Goal: Task Accomplishment & Management: Manage account settings

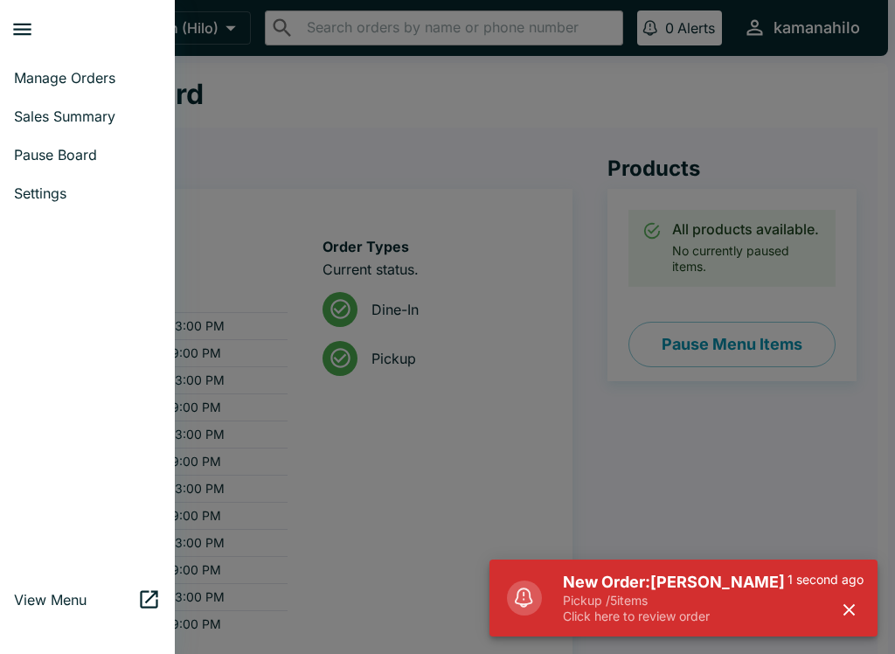
click at [87, 66] on link "Manage Orders" at bounding box center [87, 78] width 175 height 38
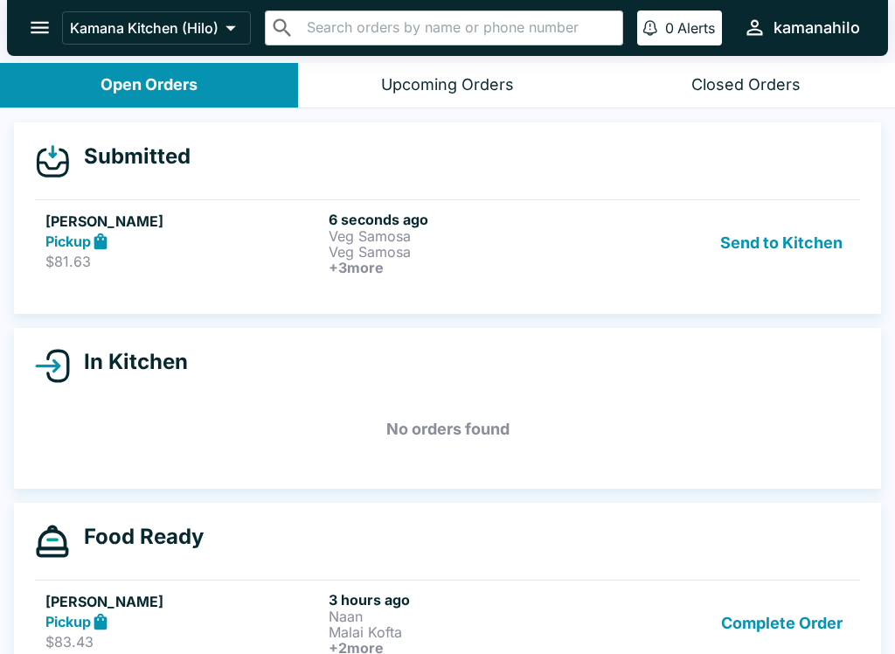
click at [315, 250] on div "Pickup" at bounding box center [183, 242] width 276 height 20
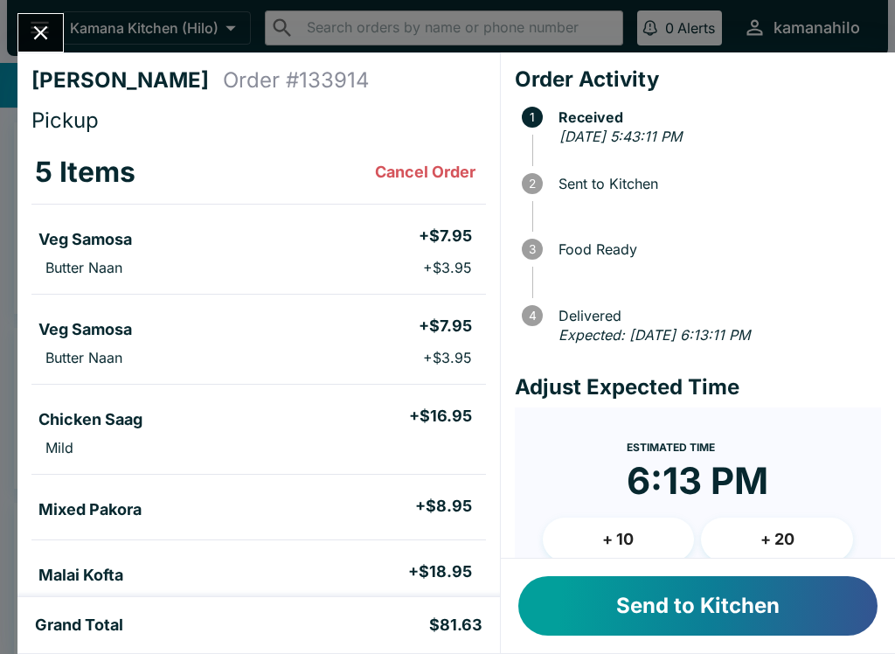
click at [737, 608] on button "Send to Kitchen" at bounding box center [697, 605] width 359 height 59
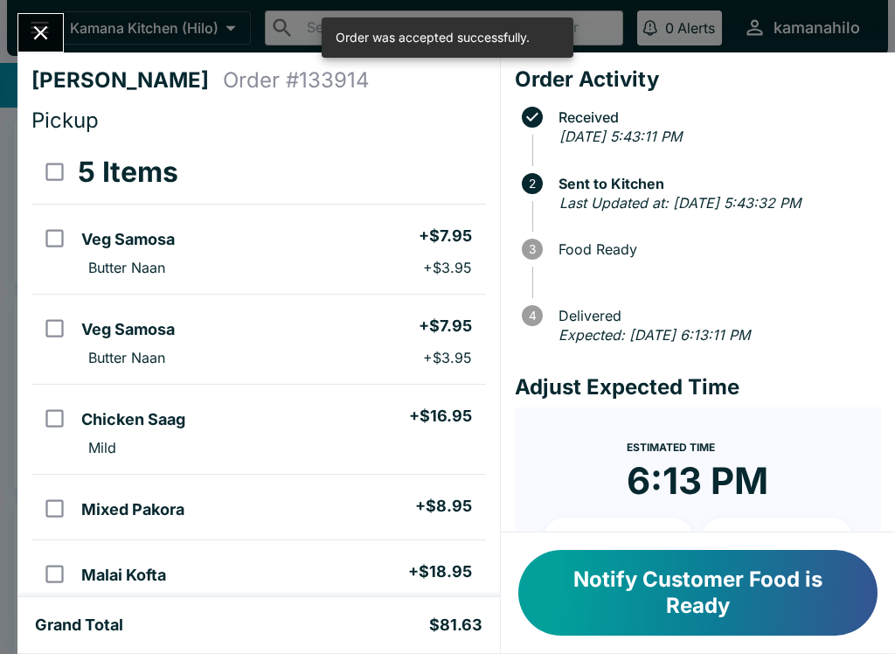
click at [34, 24] on icon "Close" at bounding box center [41, 33] width 24 height 24
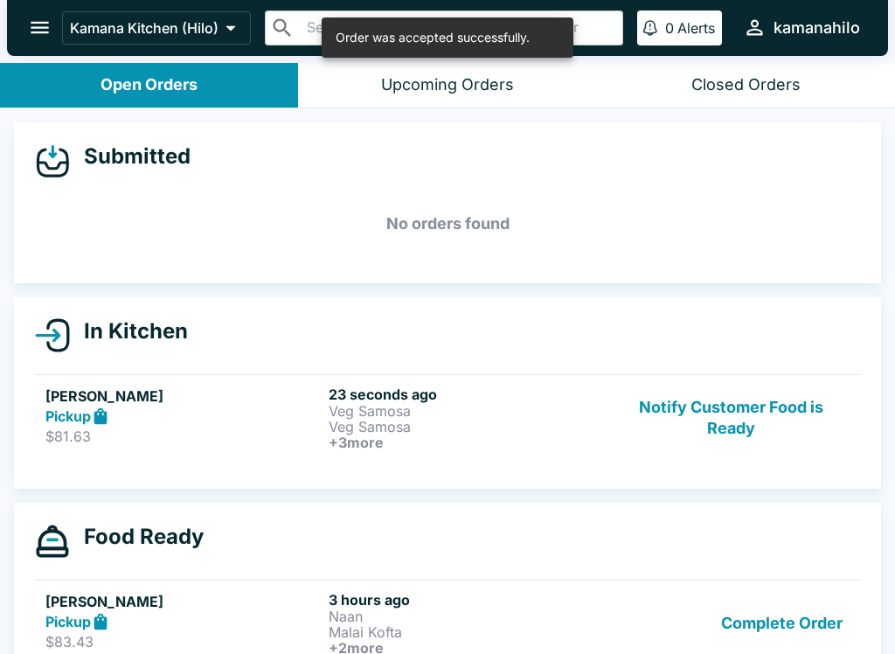
click at [35, 23] on icon "open drawer" at bounding box center [40, 28] width 18 height 12
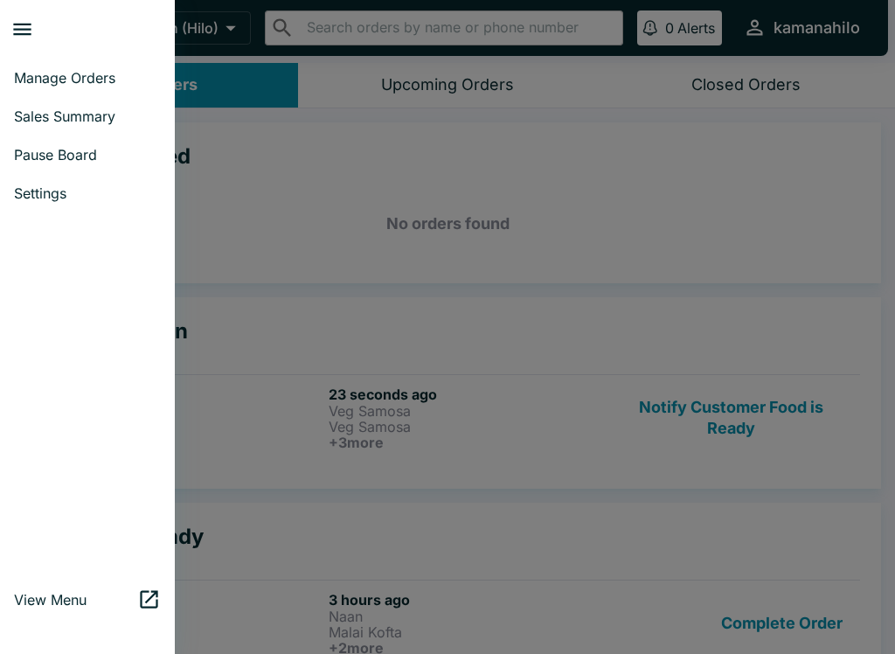
click at [59, 605] on span "View Menu" at bounding box center [75, 599] width 123 height 17
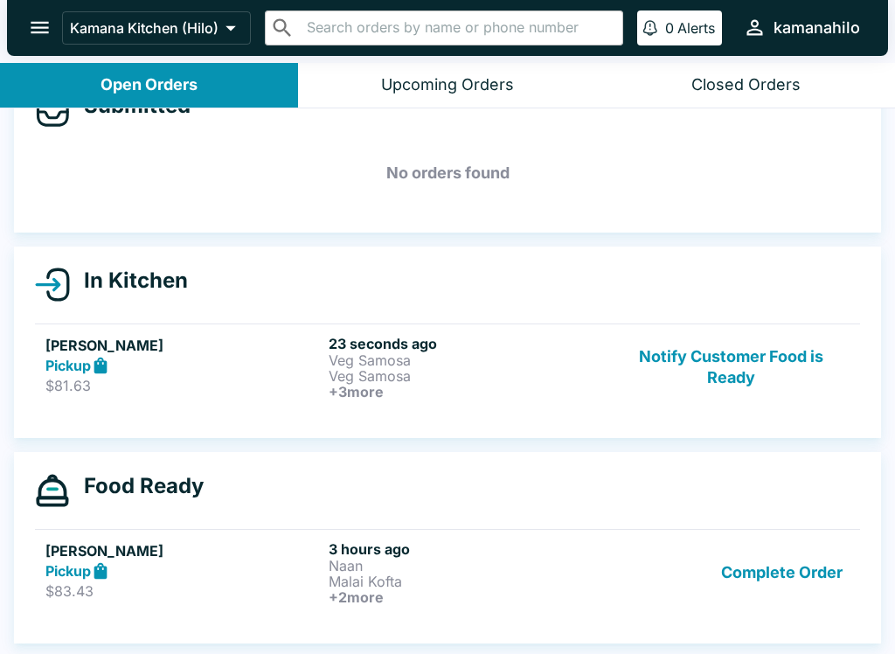
scroll to position [51, 0]
click at [780, 575] on button "Complete Order" at bounding box center [781, 572] width 135 height 65
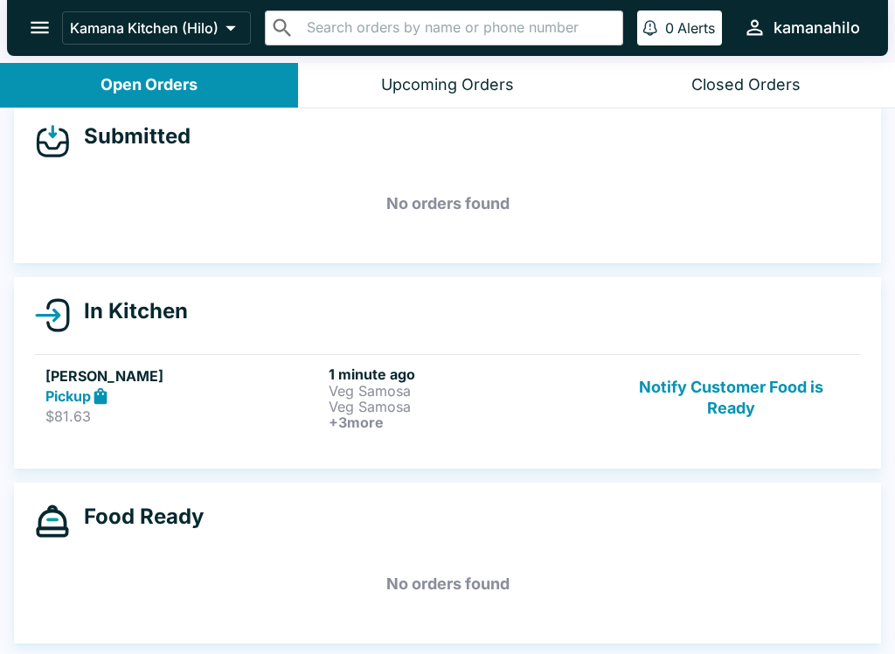
scroll to position [20, 0]
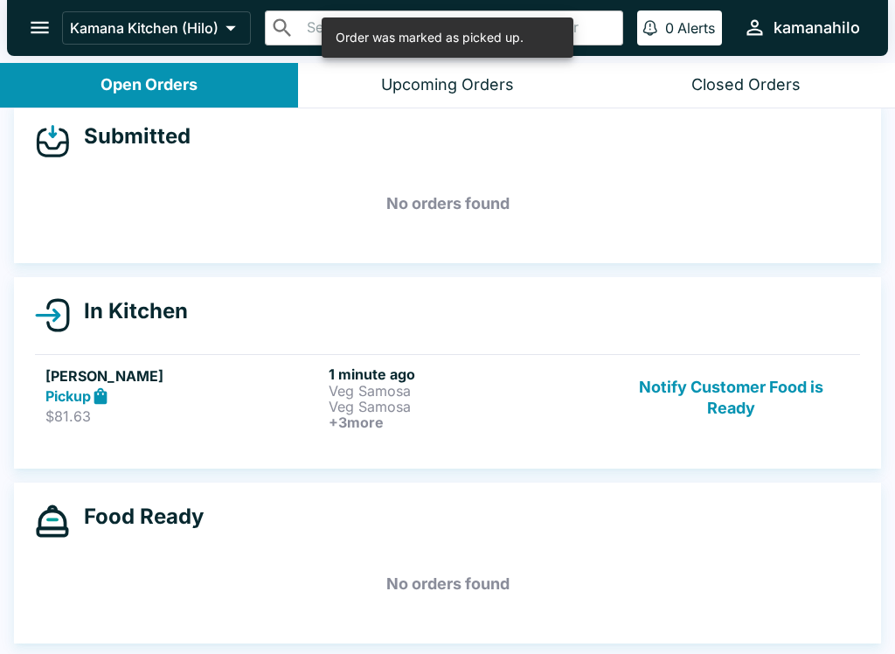
click at [39, 23] on icon "open drawer" at bounding box center [40, 28] width 18 height 12
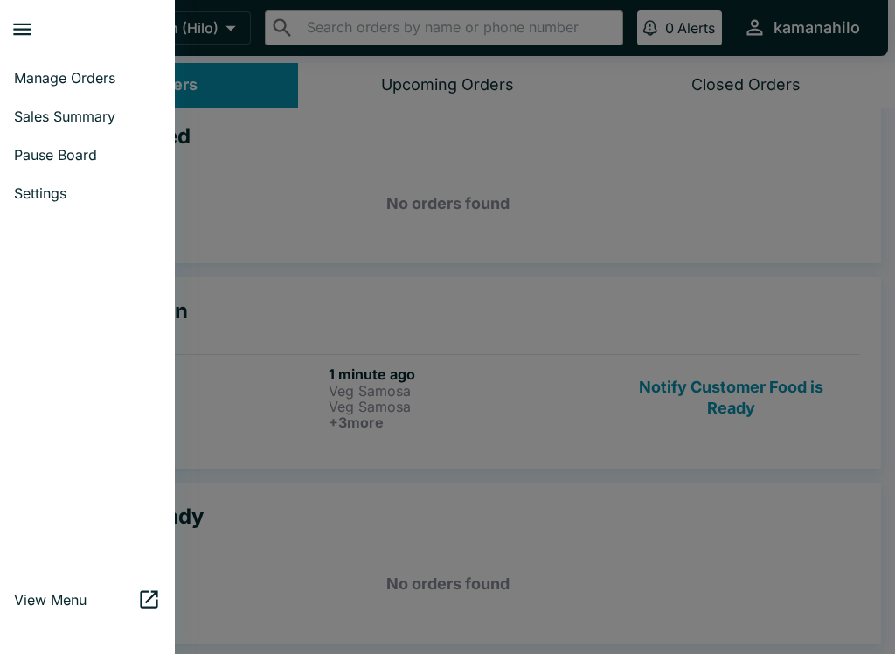
click at [54, 194] on span "Settings" at bounding box center [87, 192] width 147 height 17
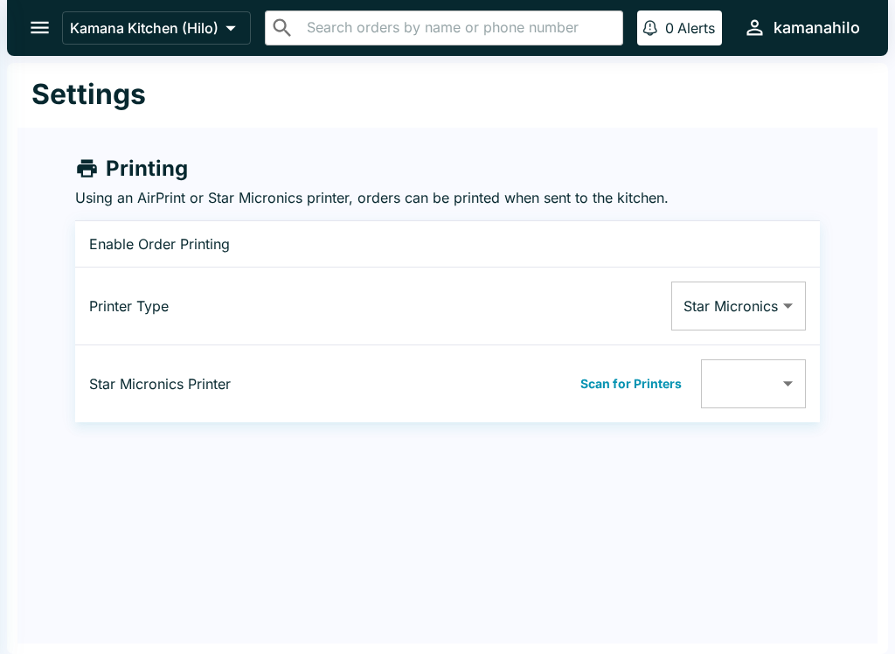
type input "001162213F3F"
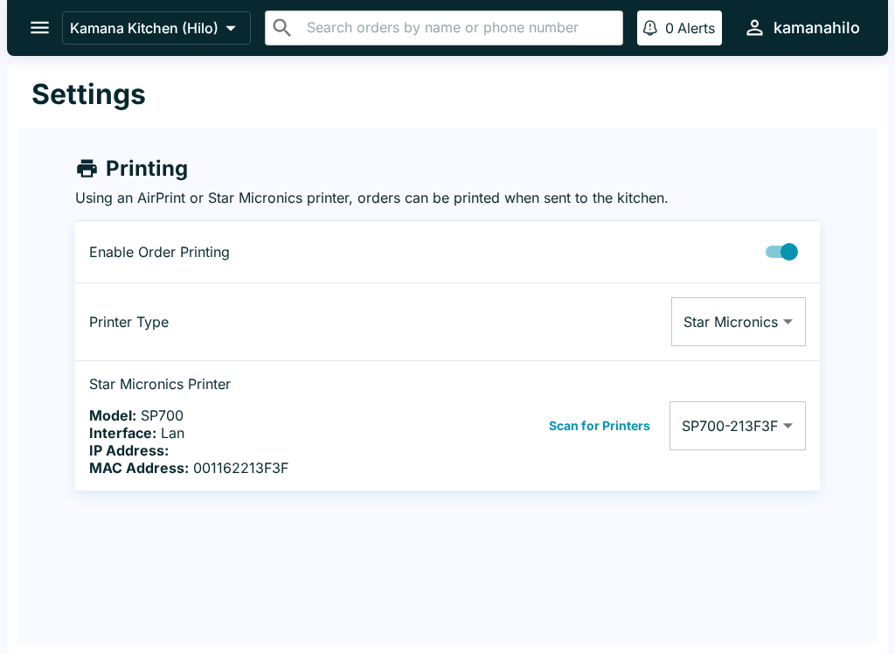
click at [35, 30] on icon "open drawer" at bounding box center [40, 28] width 24 height 24
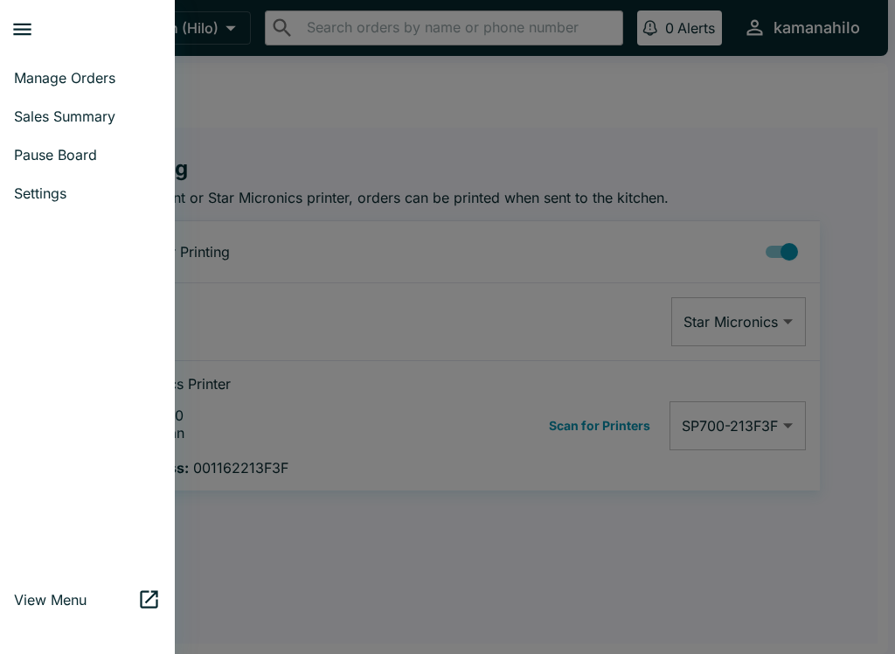
click at [100, 147] on span "Pause Board" at bounding box center [87, 154] width 147 height 17
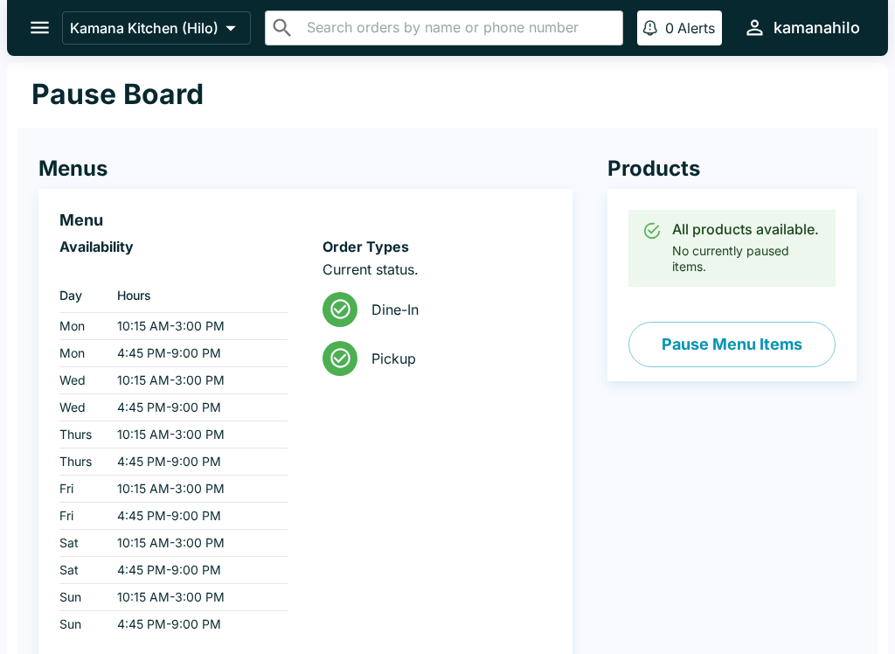
click at [763, 352] on button "Pause Menu Items" at bounding box center [731, 344] width 207 height 45
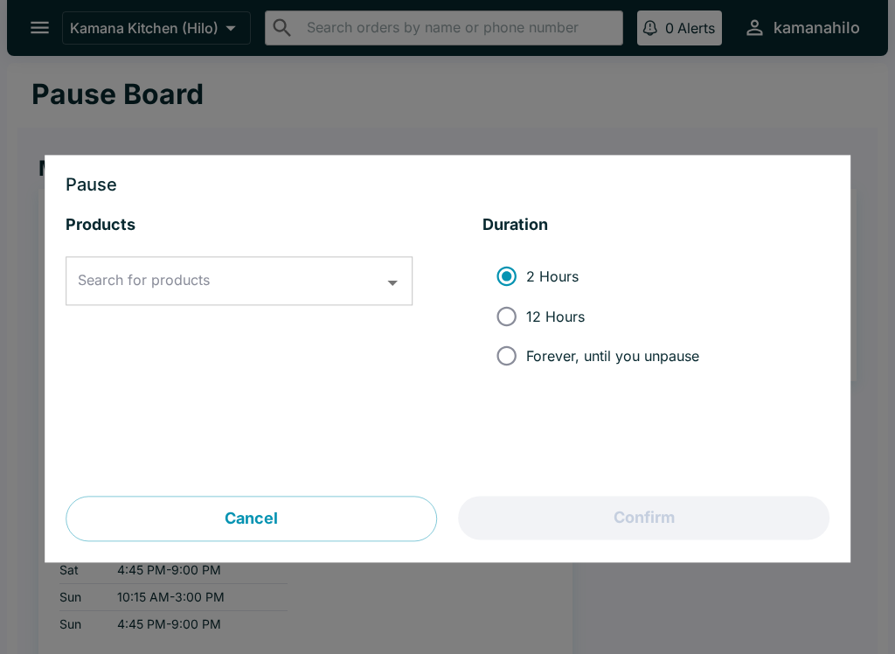
click at [404, 284] on icon "Open" at bounding box center [393, 283] width 24 height 24
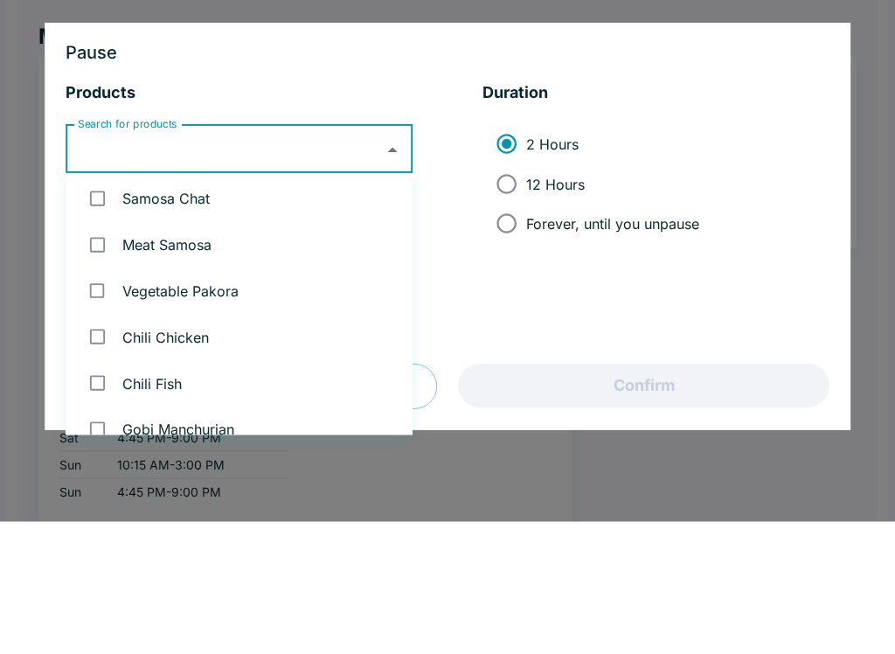
scroll to position [56, 0]
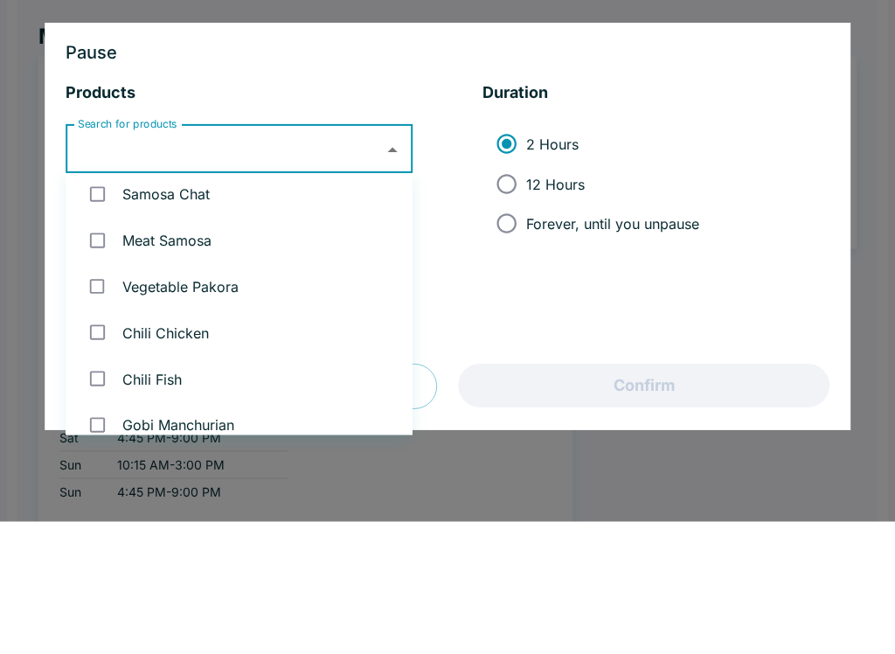
click at [97, 355] on input "checkbox" at bounding box center [98, 373] width 36 height 36
checkbox input "true"
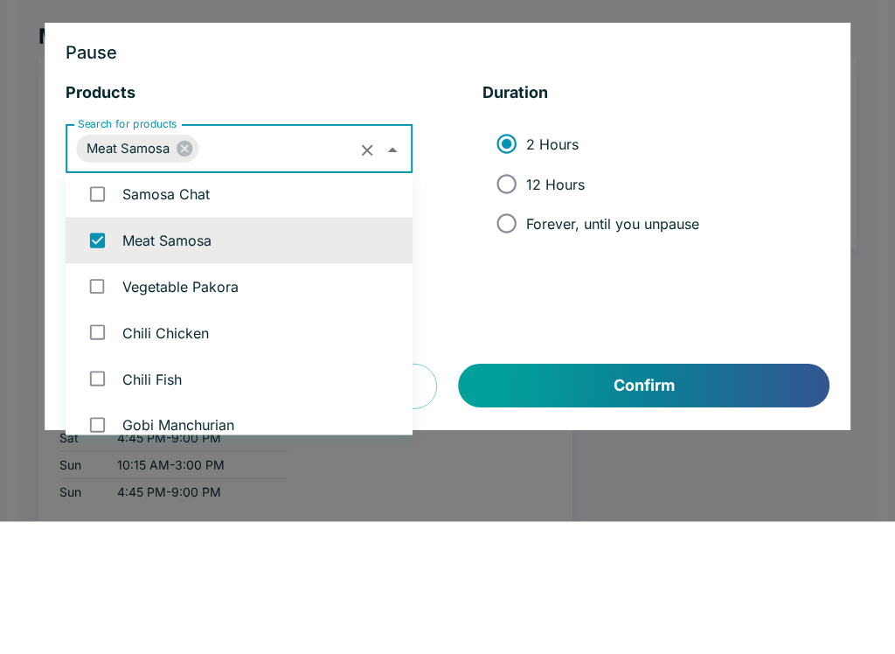
click at [516, 296] on input "12 Hours" at bounding box center [506, 315] width 39 height 39
radio input "true"
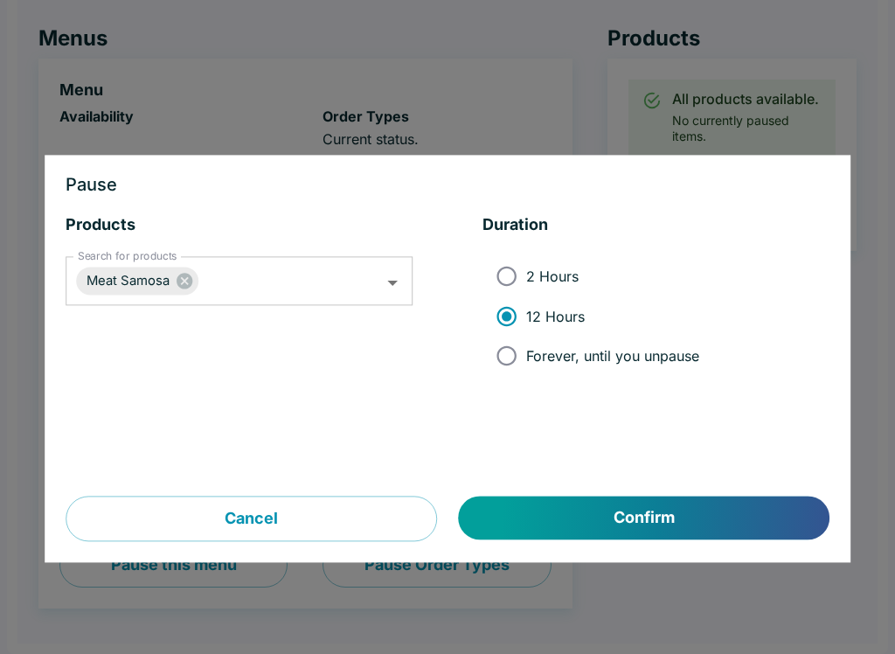
click at [681, 523] on button "Confirm" at bounding box center [644, 518] width 370 height 44
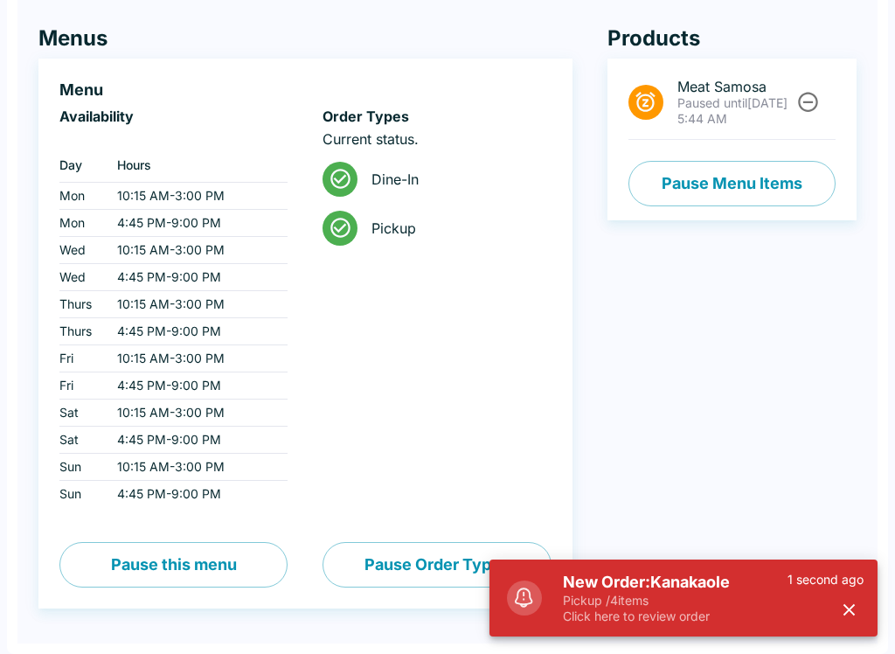
scroll to position [0, 0]
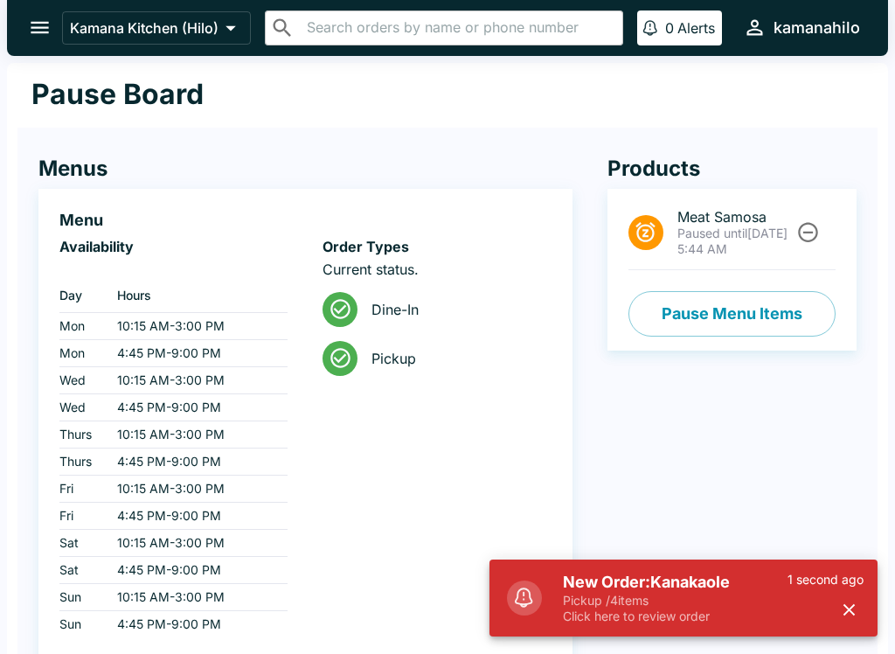
click at [31, 31] on icon "open drawer" at bounding box center [40, 28] width 24 height 24
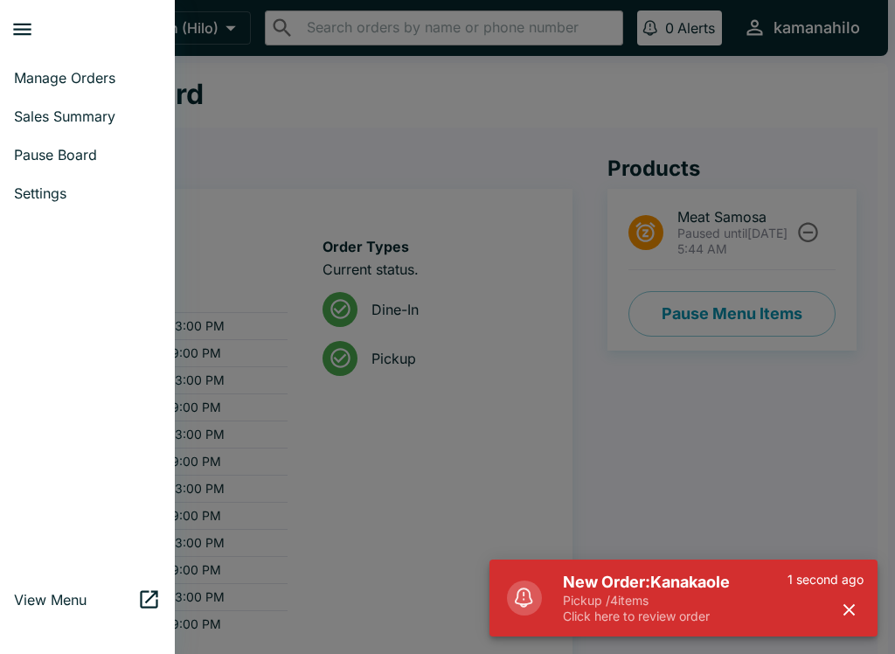
click at [47, 78] on span "Manage Orders" at bounding box center [87, 77] width 147 height 17
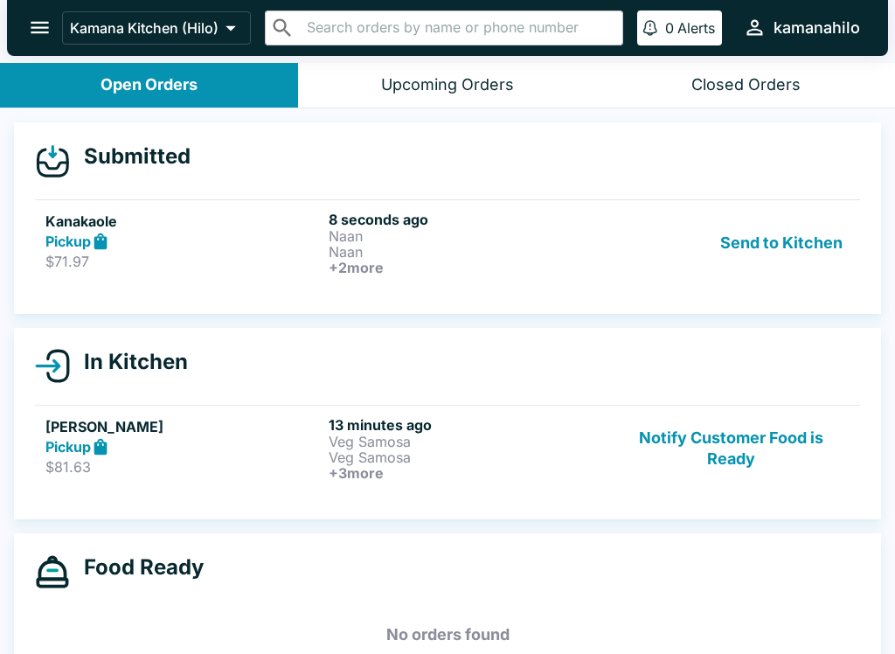
click at [183, 246] on div "Pickup" at bounding box center [183, 242] width 276 height 20
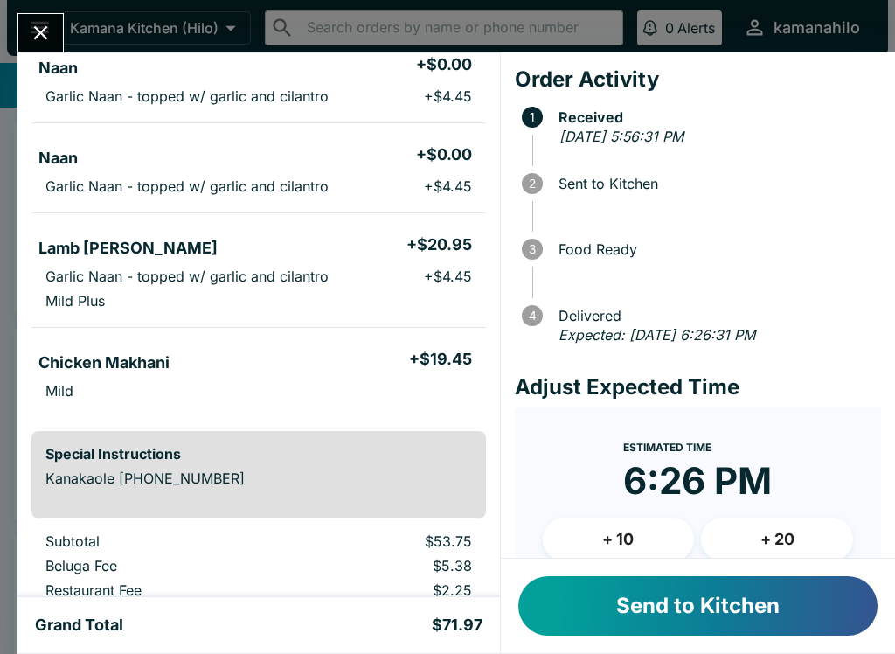
scroll to position [183, 0]
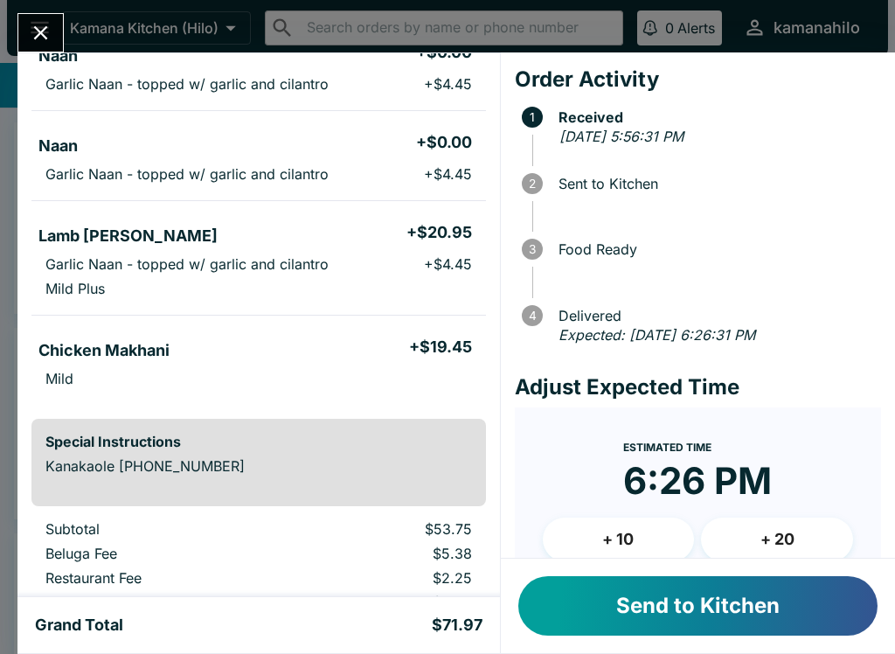
click at [664, 616] on button "Send to Kitchen" at bounding box center [697, 605] width 359 height 59
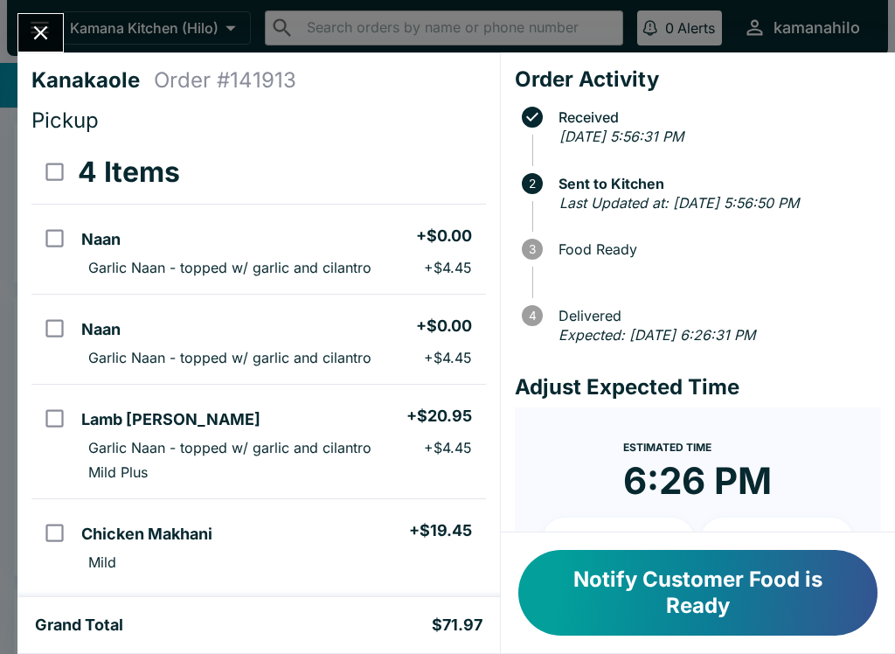
scroll to position [0, 0]
click at [41, 15] on button "Close" at bounding box center [40, 33] width 45 height 38
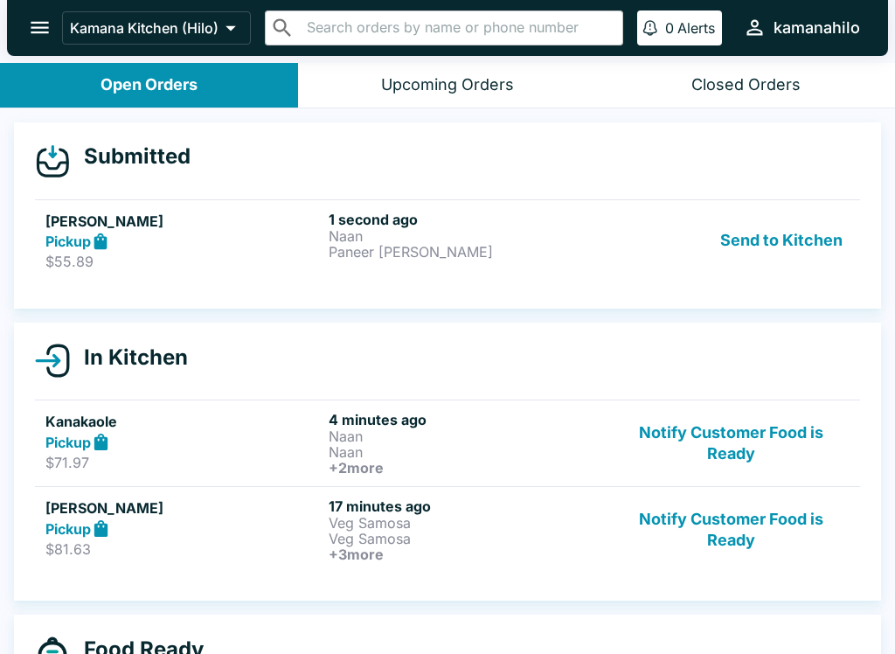
click at [803, 242] on button "Send to Kitchen" at bounding box center [781, 241] width 136 height 60
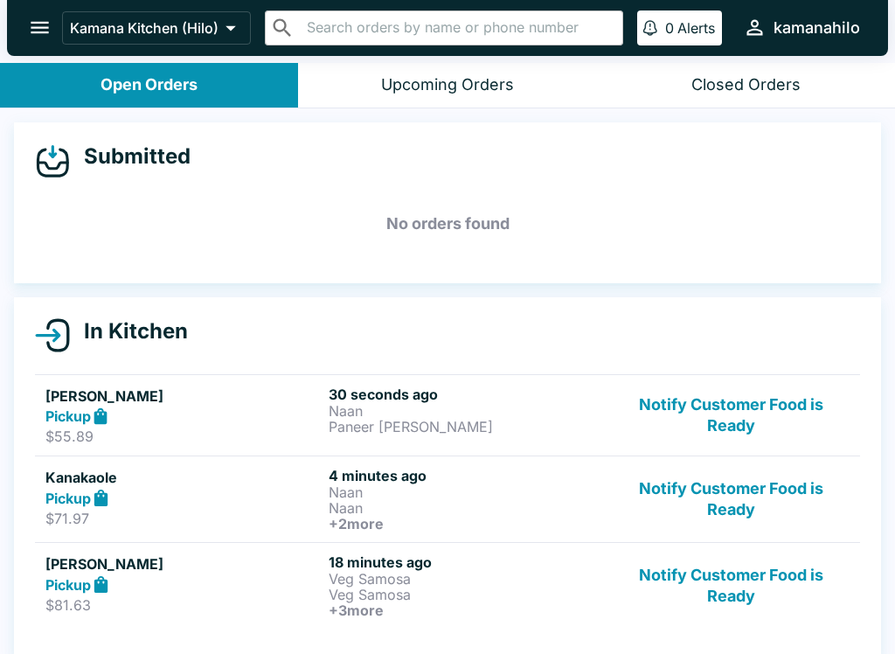
click at [750, 582] on button "Notify Customer Food is Ready" at bounding box center [730, 585] width 237 height 65
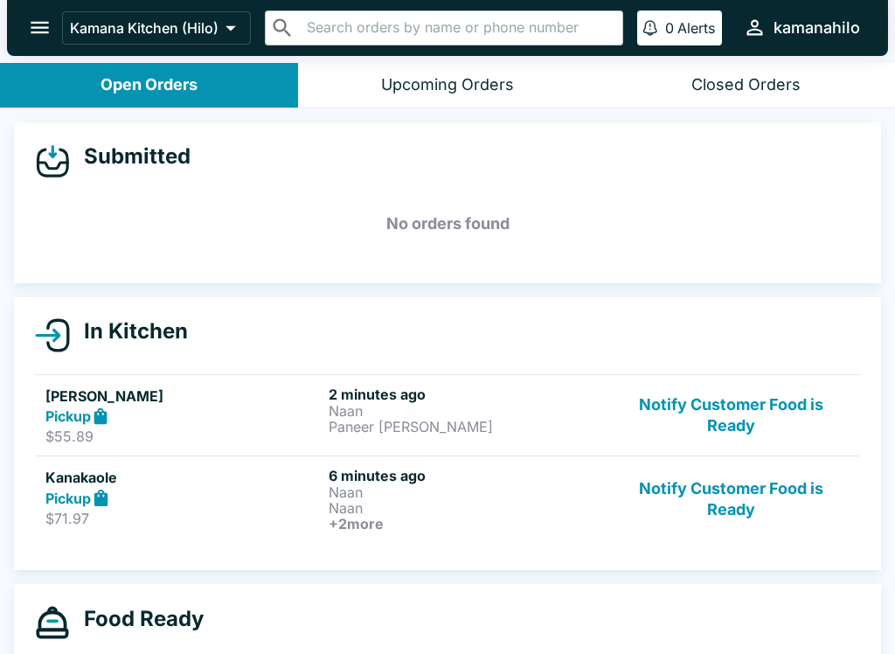
click at [736, 497] on button "Notify Customer Food is Ready" at bounding box center [730, 499] width 237 height 65
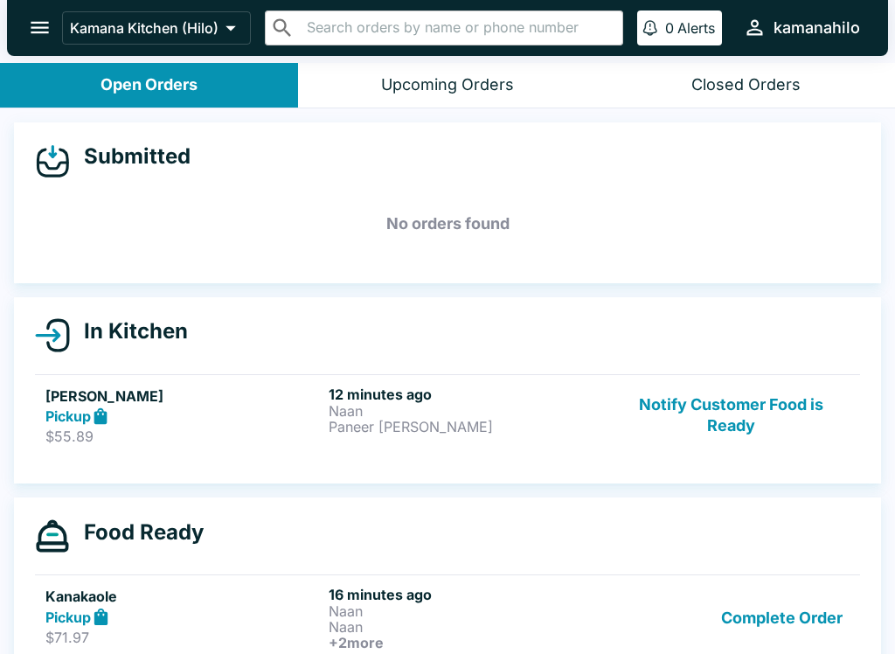
click at [745, 412] on button "Notify Customer Food is Ready" at bounding box center [730, 415] width 237 height 60
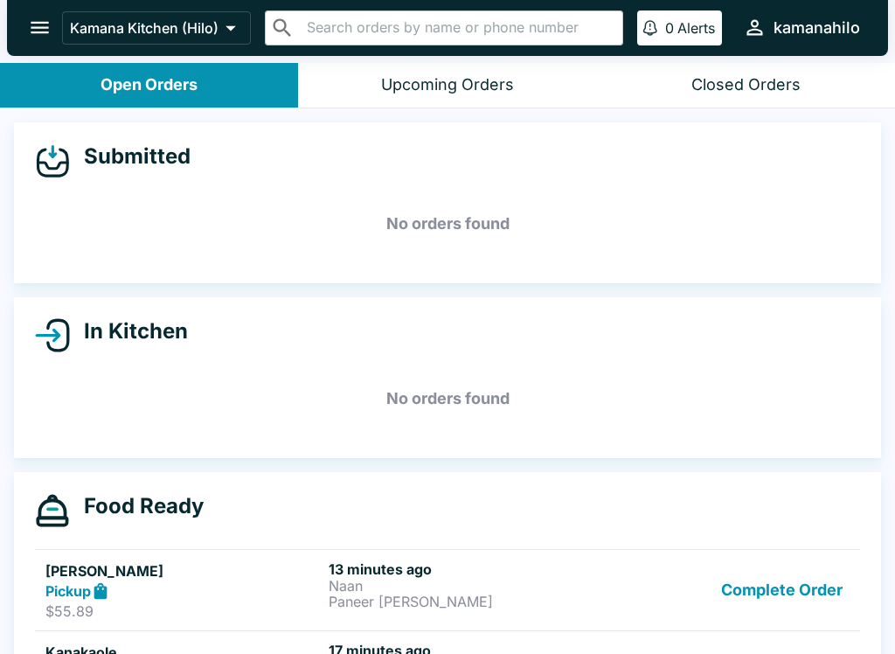
click at [392, 593] on p "Paneer [PERSON_NAME]" at bounding box center [466, 601] width 276 height 16
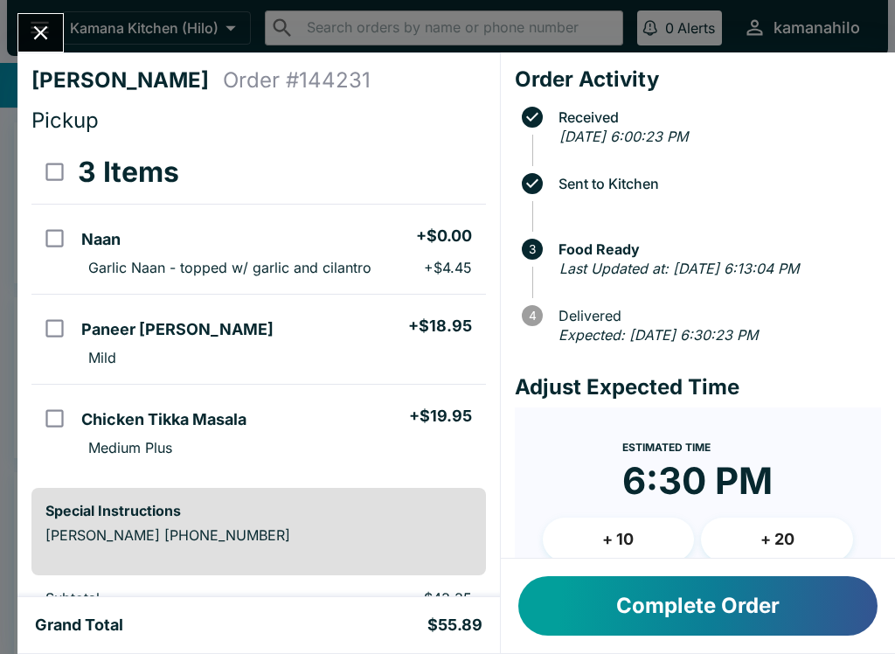
click at [758, 592] on button "Complete Order" at bounding box center [697, 605] width 359 height 59
click at [702, 613] on button "Complete Order" at bounding box center [697, 605] width 359 height 59
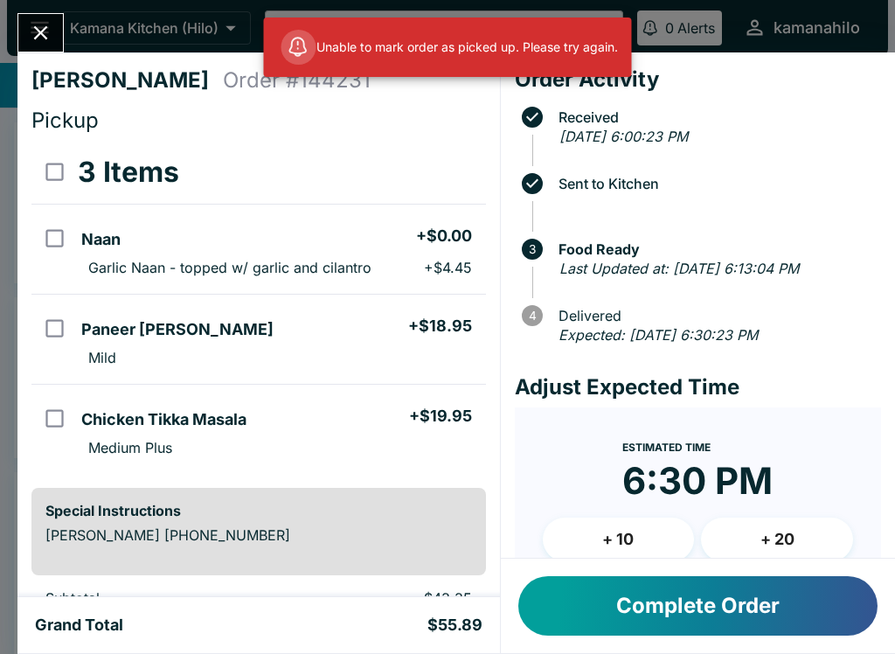
click at [764, 598] on button "Complete Order" at bounding box center [697, 605] width 359 height 59
click at [753, 605] on button "Complete Order" at bounding box center [697, 605] width 359 height 59
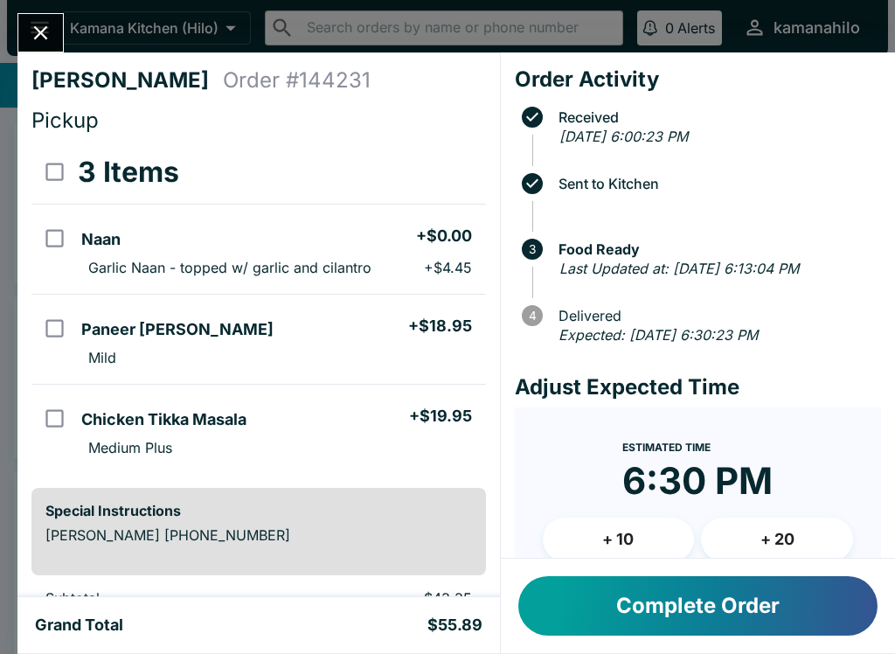
click at [771, 608] on button "Complete Order" at bounding box center [697, 605] width 359 height 59
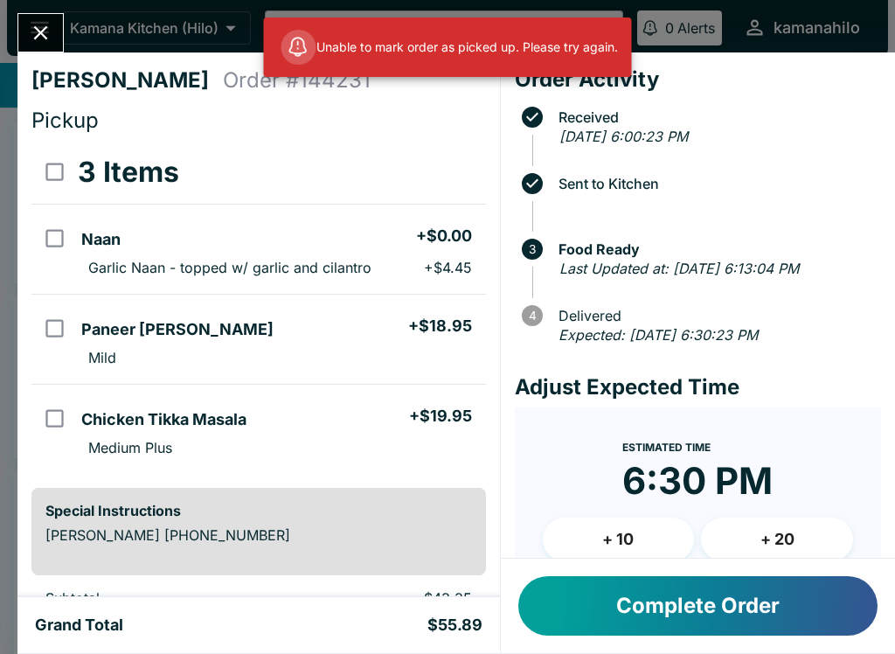
click at [757, 603] on button "Complete Order" at bounding box center [697, 605] width 359 height 59
click at [39, 17] on button "Close" at bounding box center [40, 33] width 45 height 38
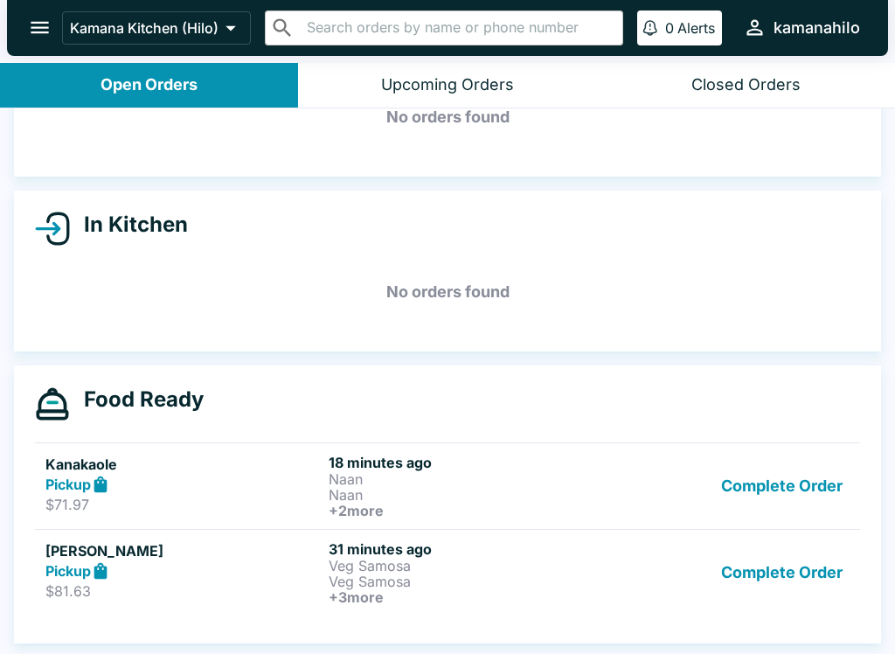
scroll to position [107, 0]
click at [820, 481] on button "Complete Order" at bounding box center [781, 485] width 135 height 65
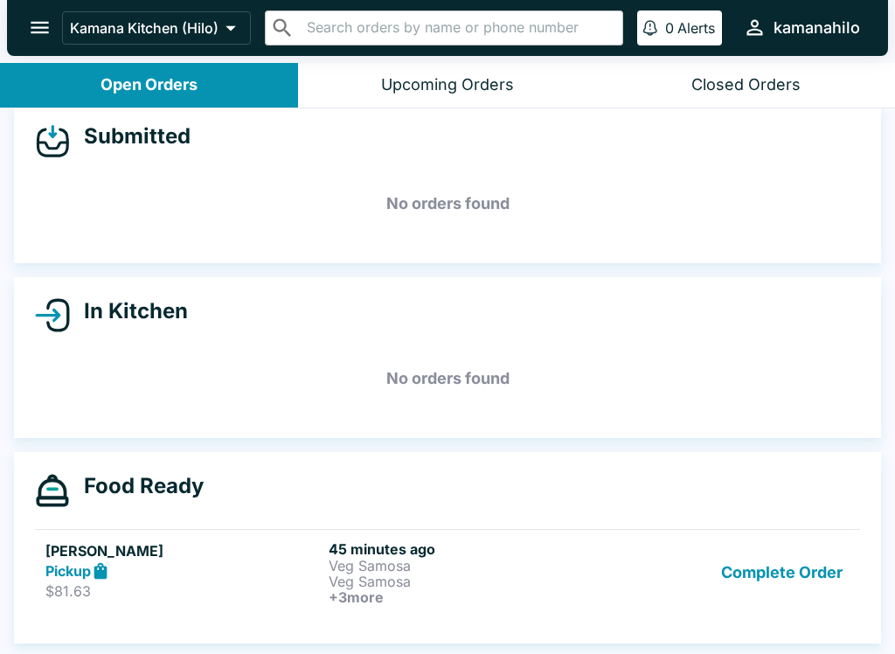
scroll to position [20, 0]
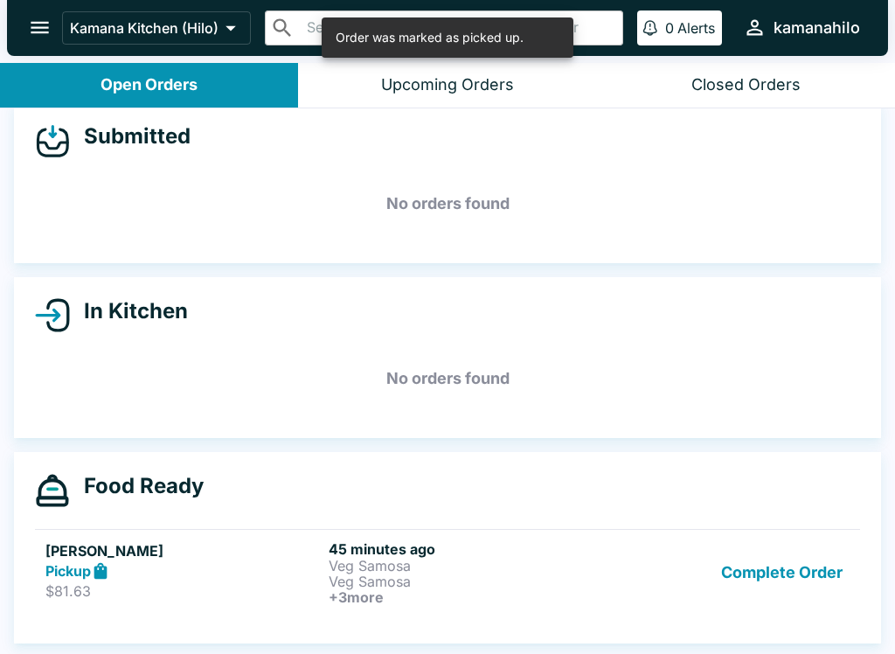
click at [799, 582] on button "Complete Order" at bounding box center [781, 572] width 135 height 65
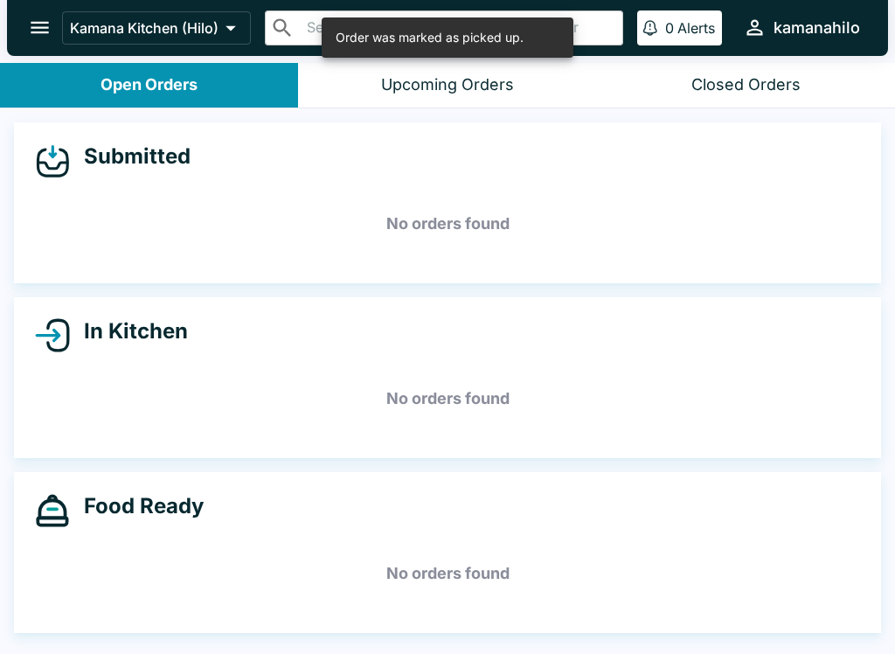
scroll to position [0, 0]
